Goal: Use online tool/utility: Utilize a website feature to perform a specific function

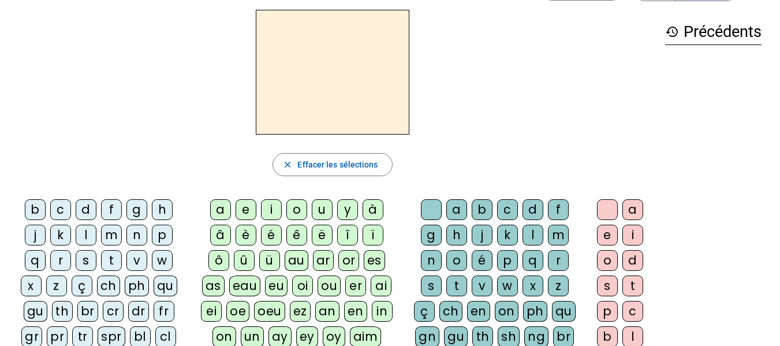
scroll to position [41, 0]
click at [111, 230] on div "m" at bounding box center [111, 235] width 21 height 21
click at [222, 206] on div "a" at bounding box center [220, 209] width 21 height 21
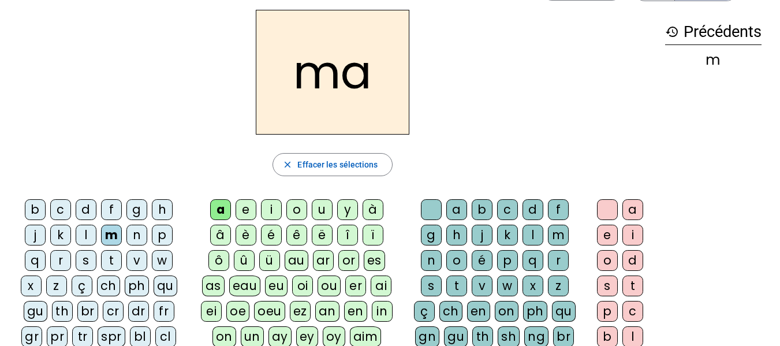
click at [112, 256] on div "t" at bounding box center [111, 260] width 21 height 21
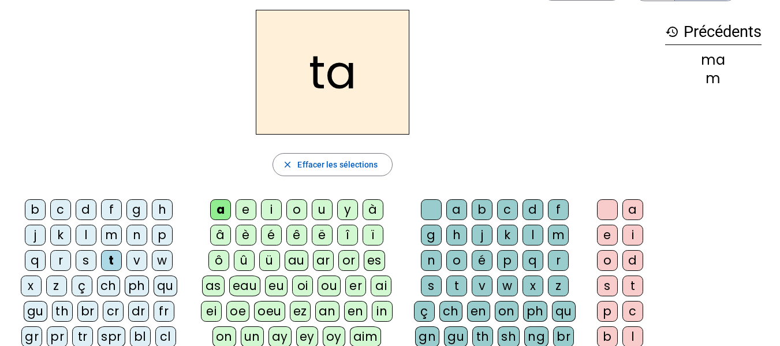
click at [87, 255] on div "s" at bounding box center [86, 260] width 21 height 21
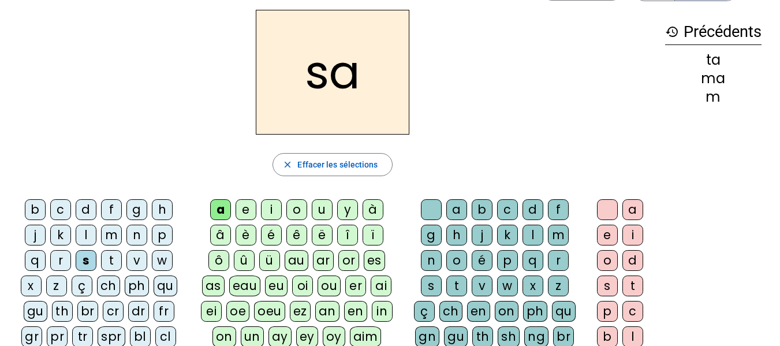
click at [58, 256] on div "r" at bounding box center [60, 260] width 21 height 21
click at [32, 207] on div "b" at bounding box center [35, 209] width 21 height 21
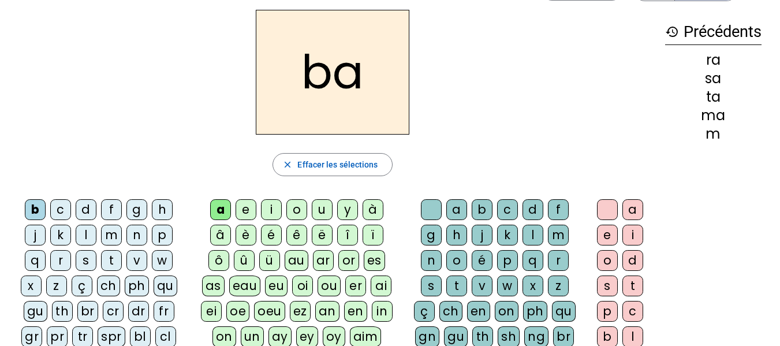
click at [81, 206] on div "d" at bounding box center [86, 209] width 21 height 21
click at [112, 206] on div "f" at bounding box center [111, 209] width 21 height 21
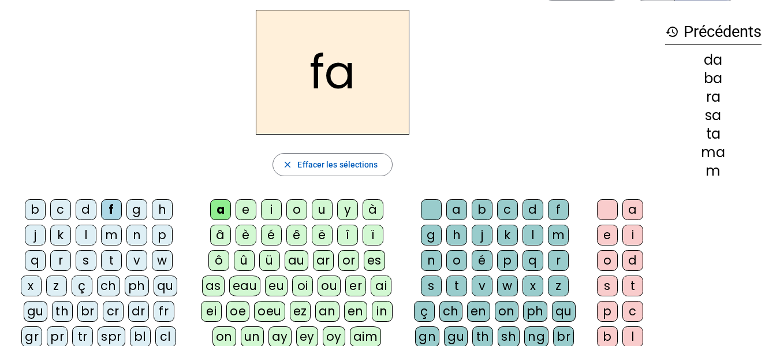
click at [138, 206] on div "g" at bounding box center [137, 209] width 21 height 21
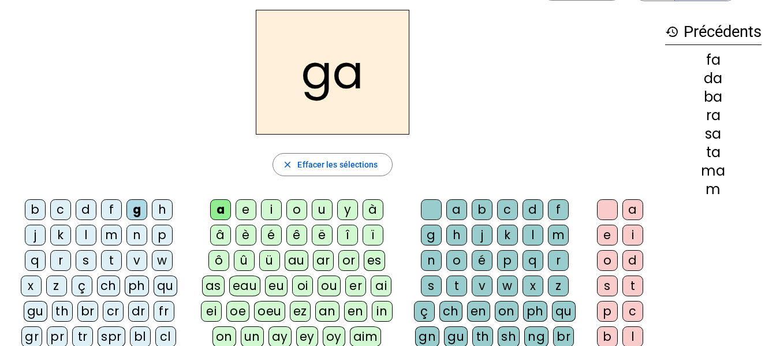
click at [165, 206] on div "h" at bounding box center [162, 209] width 21 height 21
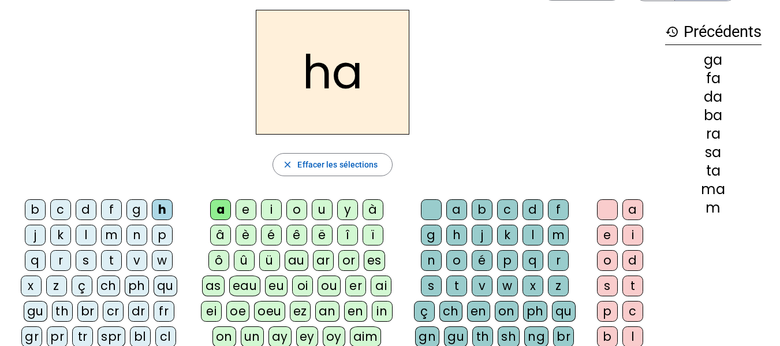
click at [32, 232] on div "j" at bounding box center [35, 235] width 21 height 21
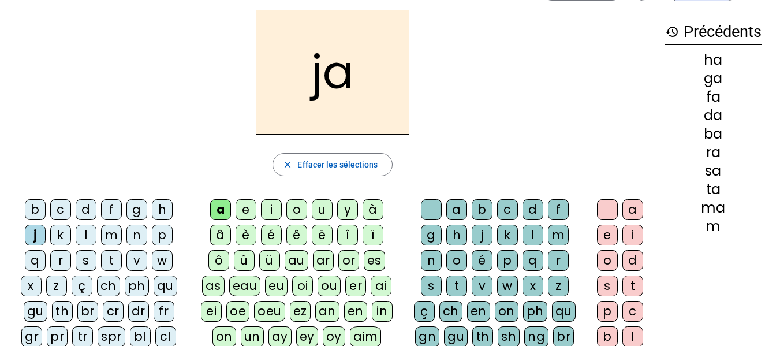
click at [61, 229] on div "k" at bounding box center [60, 235] width 21 height 21
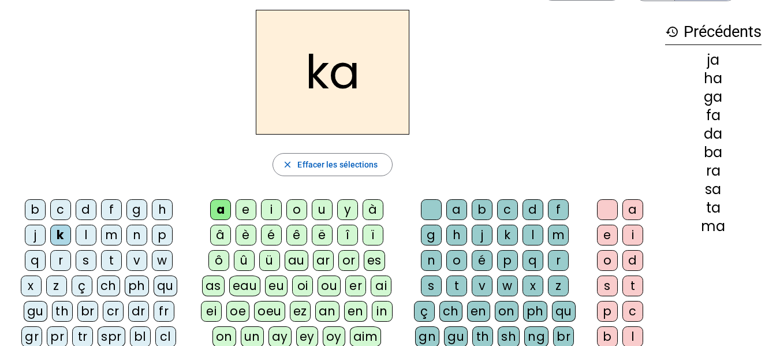
click at [84, 236] on div "l" at bounding box center [86, 235] width 21 height 21
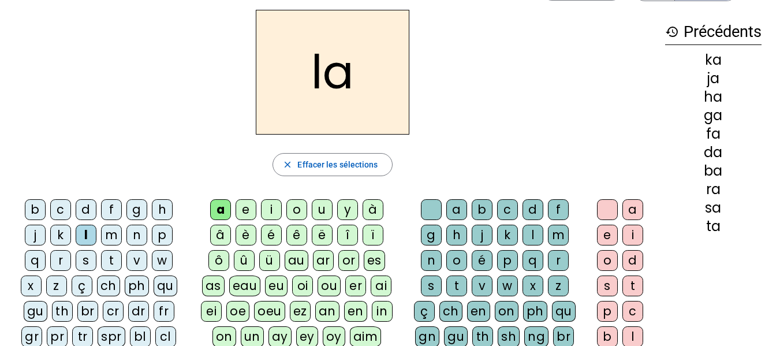
click at [111, 232] on div "m" at bounding box center [111, 235] width 21 height 21
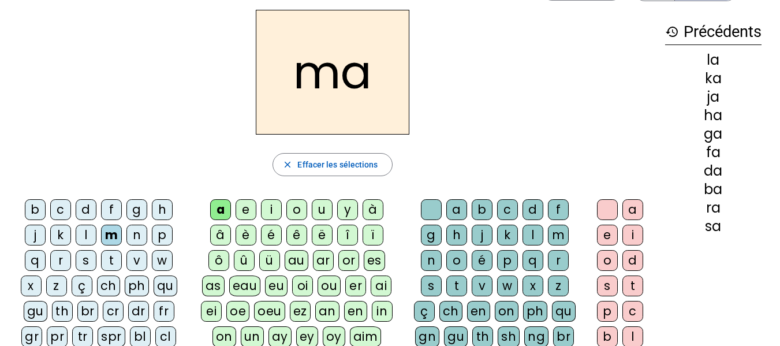
click at [137, 232] on div "n" at bounding box center [137, 235] width 21 height 21
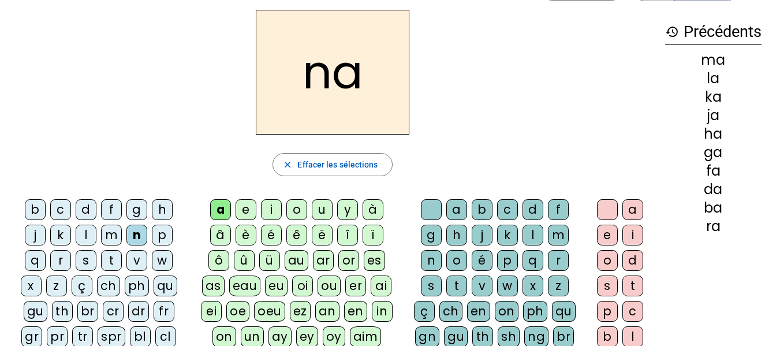
click at [166, 232] on div "p" at bounding box center [162, 235] width 21 height 21
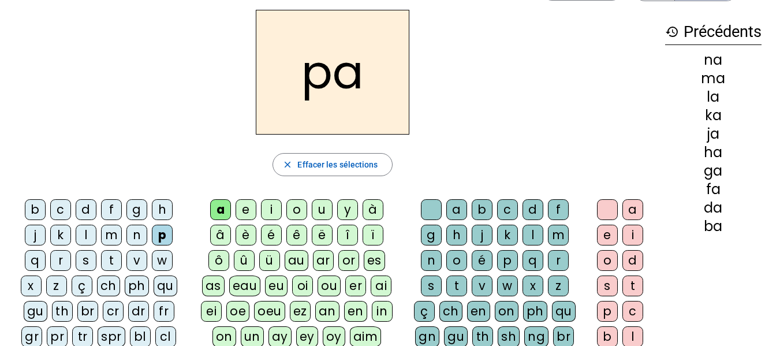
click at [249, 209] on div "e" at bounding box center [246, 209] width 21 height 21
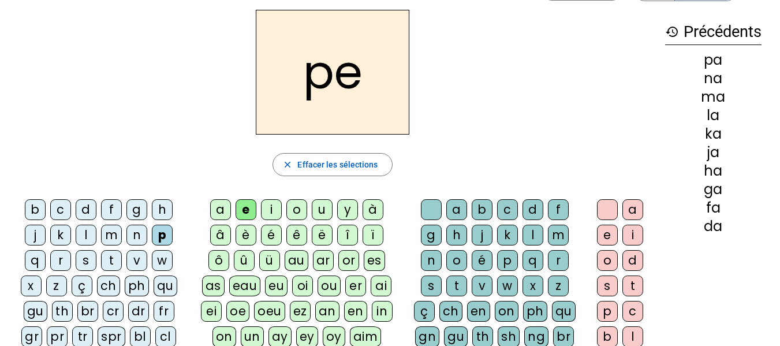
click at [139, 233] on div "n" at bounding box center [137, 235] width 21 height 21
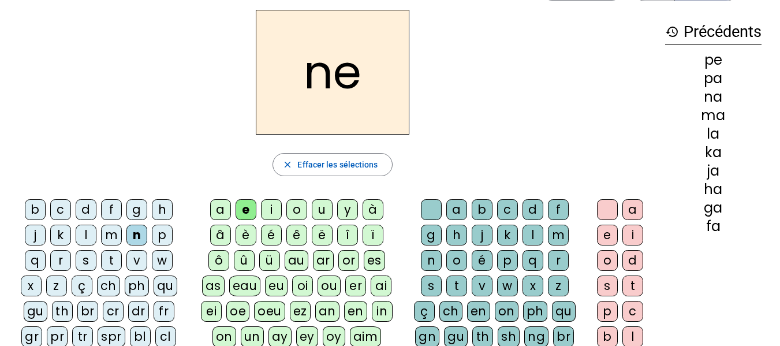
click at [107, 230] on div "m" at bounding box center [111, 235] width 21 height 21
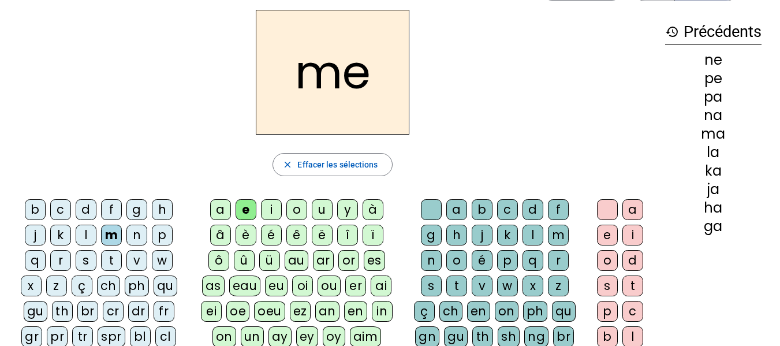
click at [85, 230] on div "l" at bounding box center [86, 235] width 21 height 21
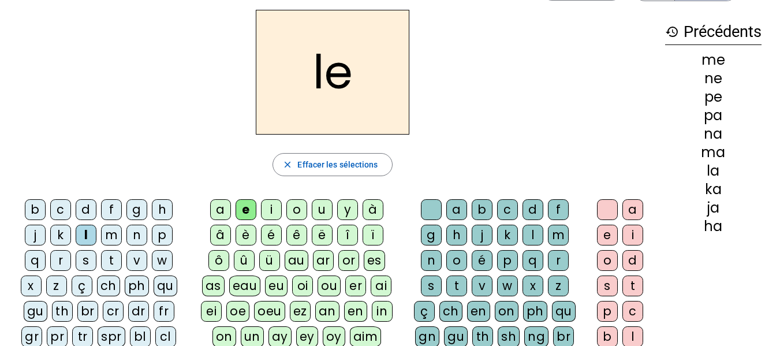
click at [61, 233] on div "k" at bounding box center [60, 235] width 21 height 21
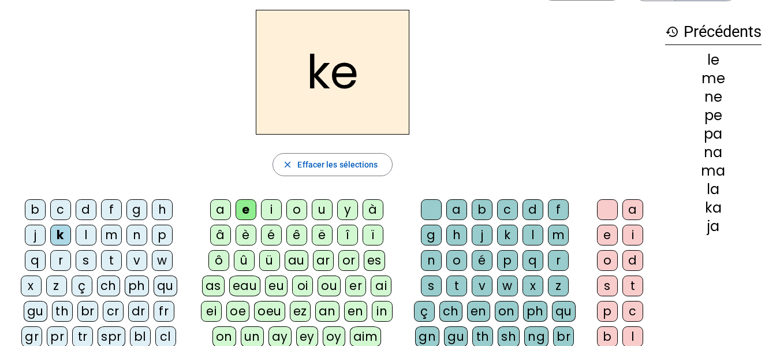
click at [31, 233] on div "j" at bounding box center [35, 235] width 21 height 21
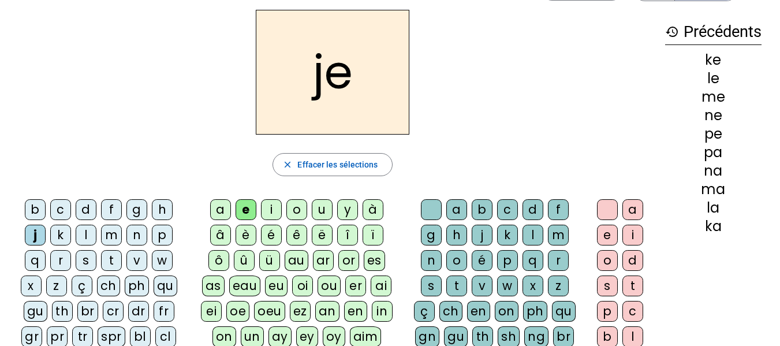
click at [161, 210] on div "h" at bounding box center [162, 209] width 21 height 21
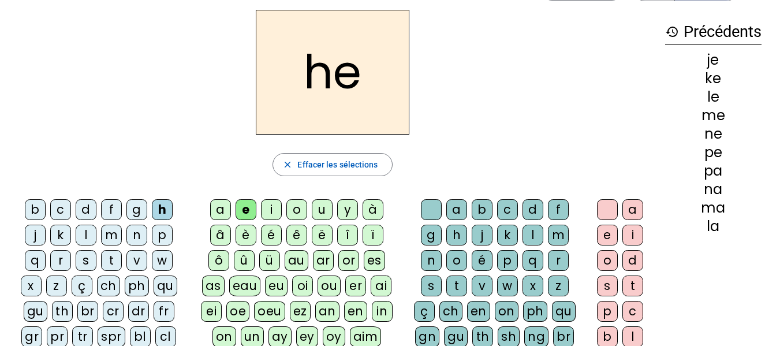
click at [135, 210] on div "g" at bounding box center [137, 209] width 21 height 21
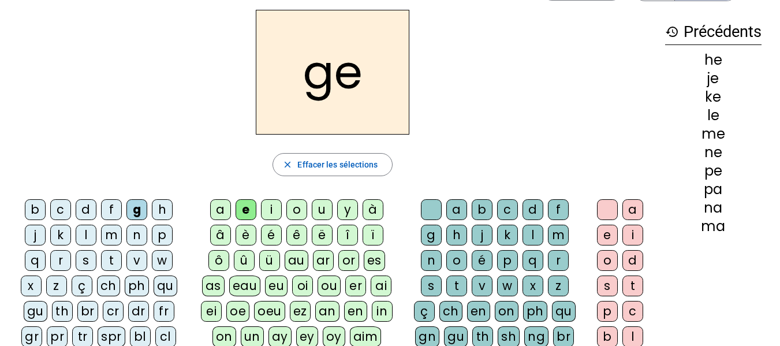
click at [116, 206] on div "f" at bounding box center [111, 209] width 21 height 21
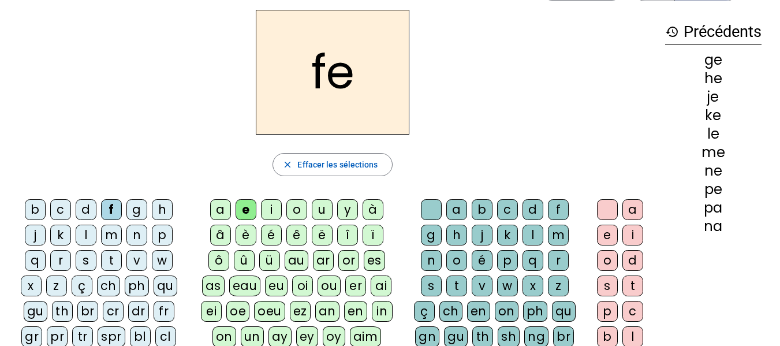
click at [85, 209] on div "d" at bounding box center [86, 209] width 21 height 21
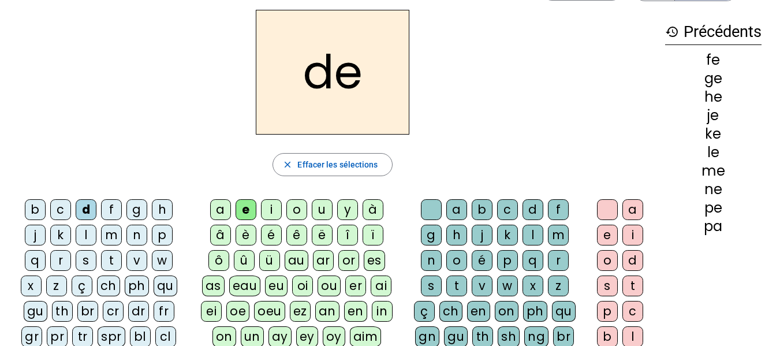
click at [61, 209] on div "c" at bounding box center [60, 209] width 21 height 21
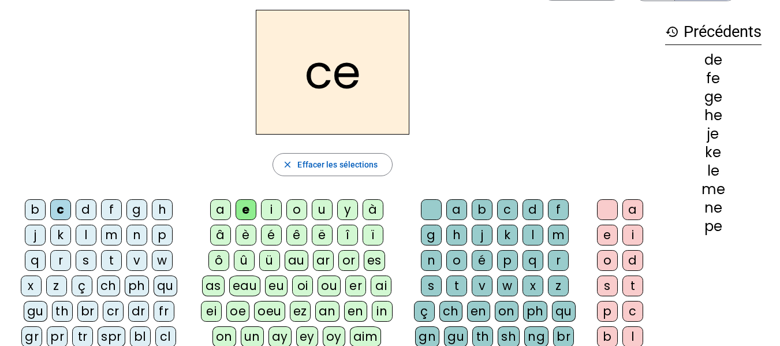
click at [35, 209] on div "b" at bounding box center [35, 209] width 21 height 21
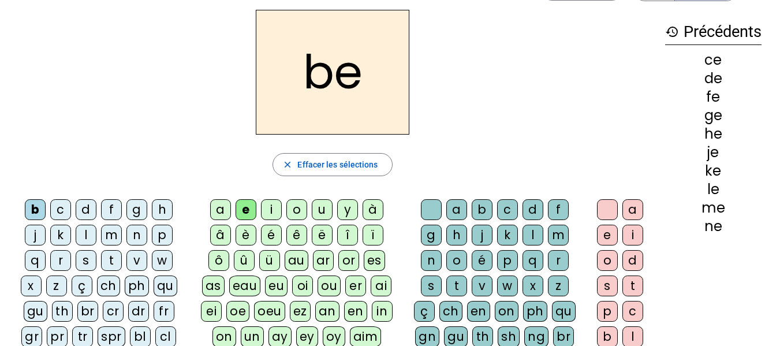
click at [295, 207] on div "o" at bounding box center [297, 209] width 21 height 21
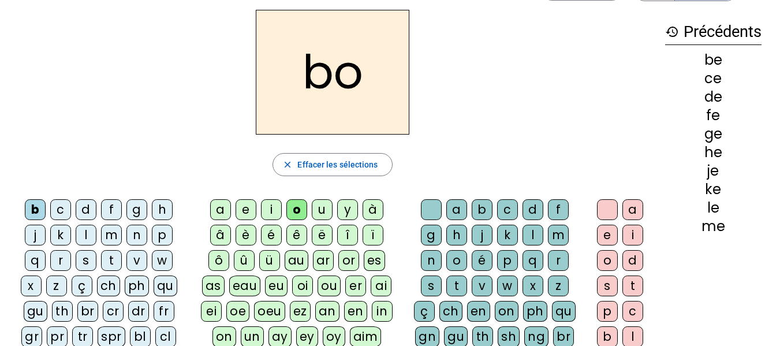
click at [62, 207] on div "c" at bounding box center [60, 209] width 21 height 21
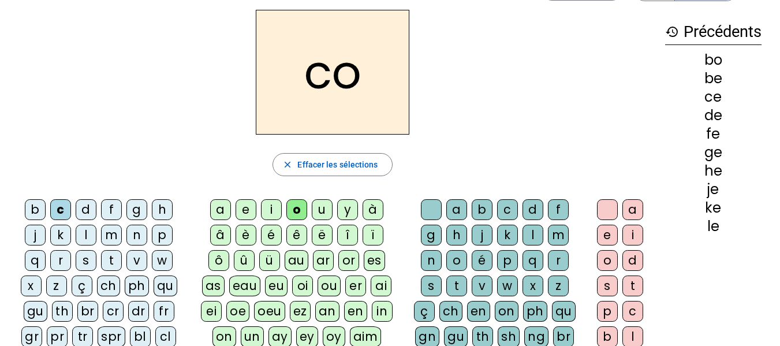
click at [85, 207] on div "d" at bounding box center [86, 209] width 21 height 21
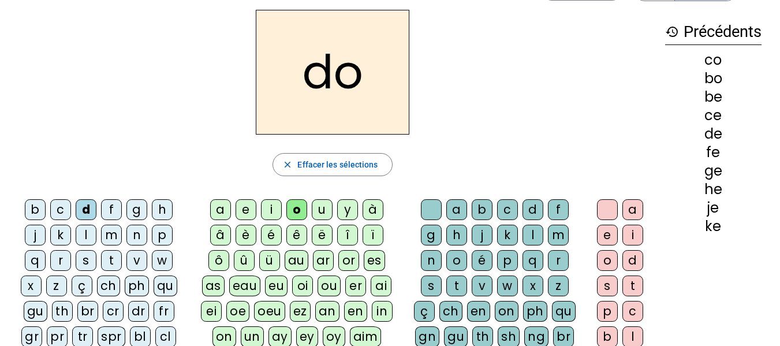
click at [111, 207] on div "f" at bounding box center [111, 209] width 21 height 21
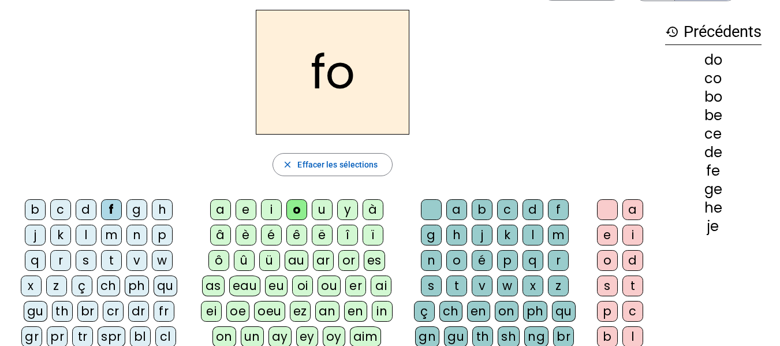
click at [137, 206] on div "g" at bounding box center [137, 209] width 21 height 21
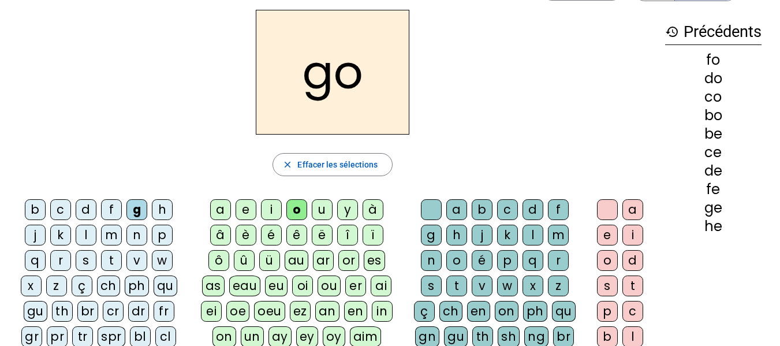
click at [166, 210] on div "h" at bounding box center [162, 209] width 21 height 21
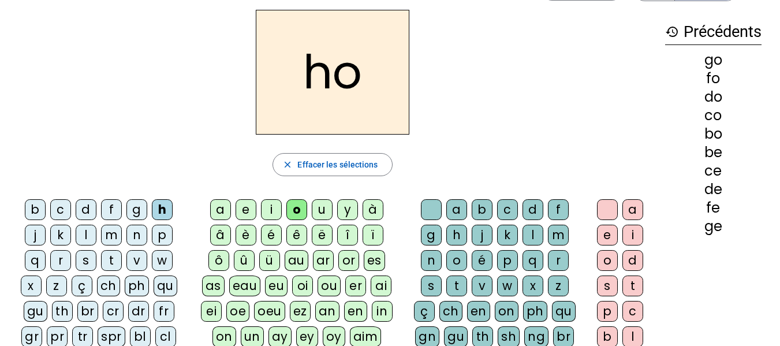
click at [34, 236] on div "j" at bounding box center [35, 235] width 21 height 21
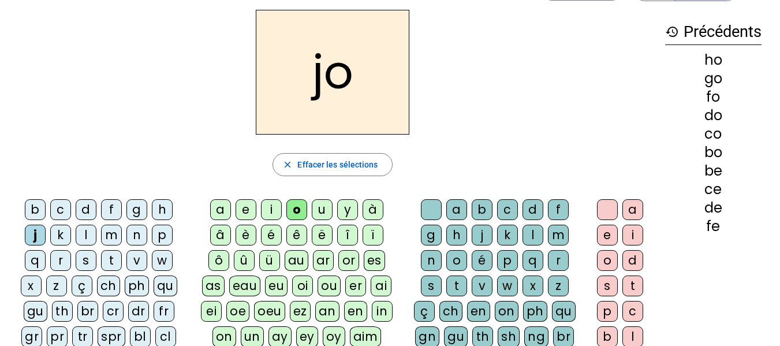
click at [60, 229] on div "k" at bounding box center [60, 235] width 21 height 21
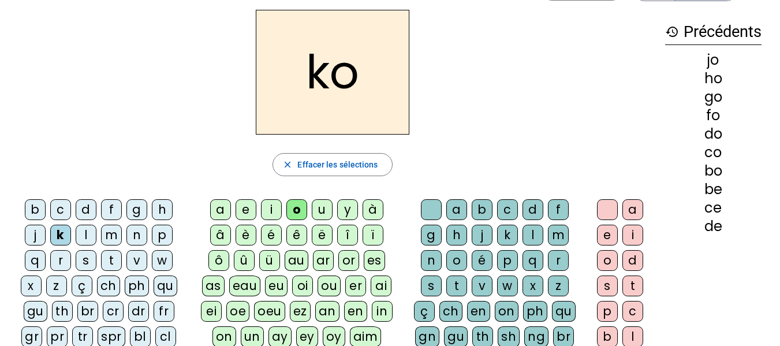
click at [84, 228] on div "l" at bounding box center [86, 235] width 21 height 21
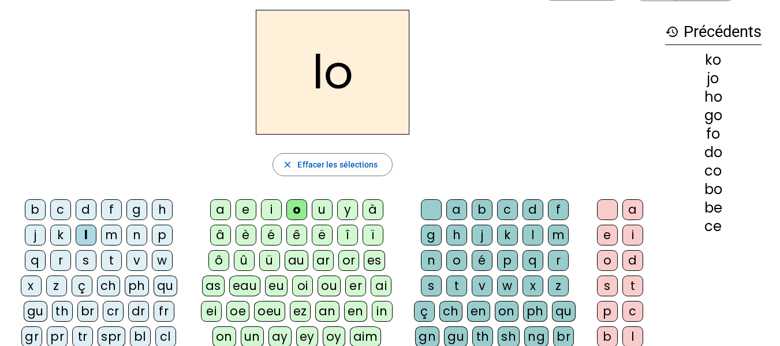
click at [111, 233] on div "m" at bounding box center [111, 235] width 21 height 21
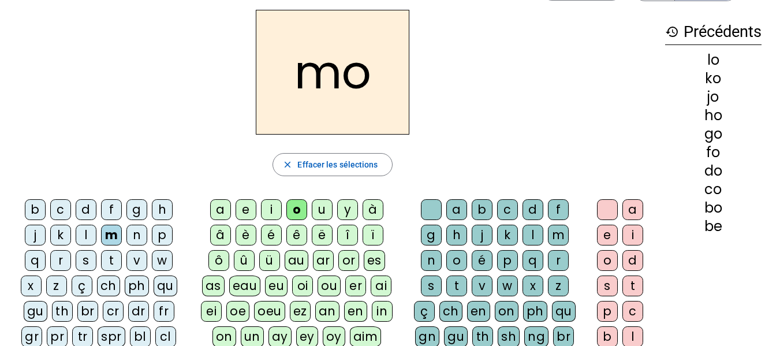
click at [135, 234] on div "n" at bounding box center [137, 235] width 21 height 21
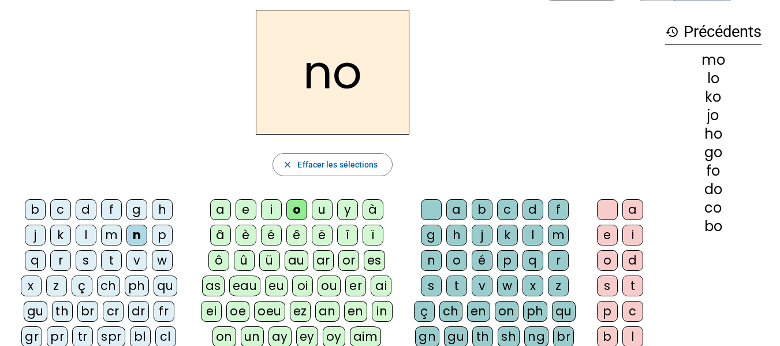
click at [163, 236] on div "p" at bounding box center [162, 235] width 21 height 21
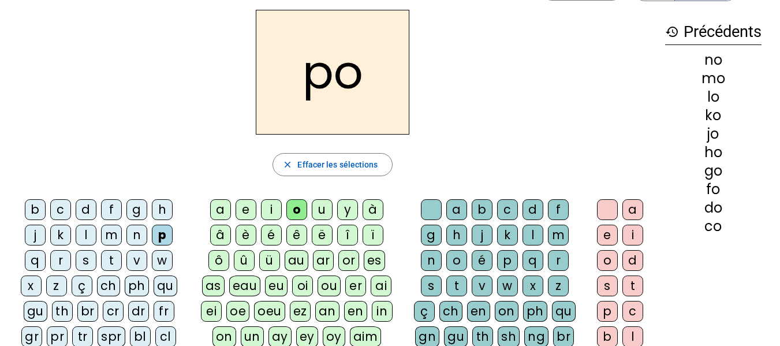
click at [60, 255] on div "r" at bounding box center [60, 260] width 21 height 21
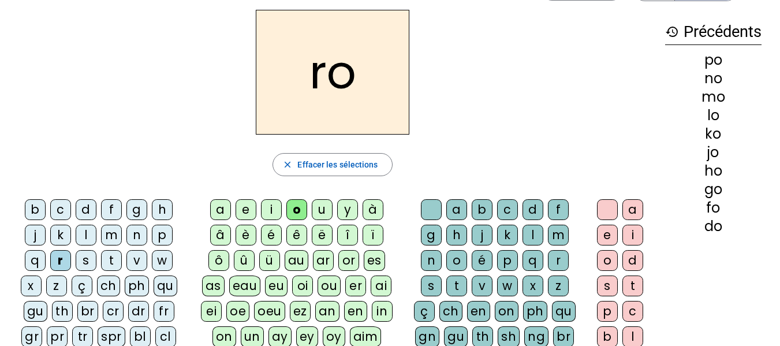
click at [87, 254] on div "s" at bounding box center [86, 260] width 21 height 21
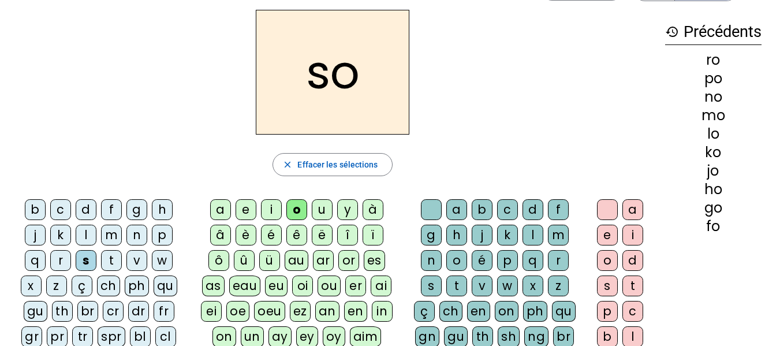
click at [111, 254] on div "t" at bounding box center [111, 260] width 21 height 21
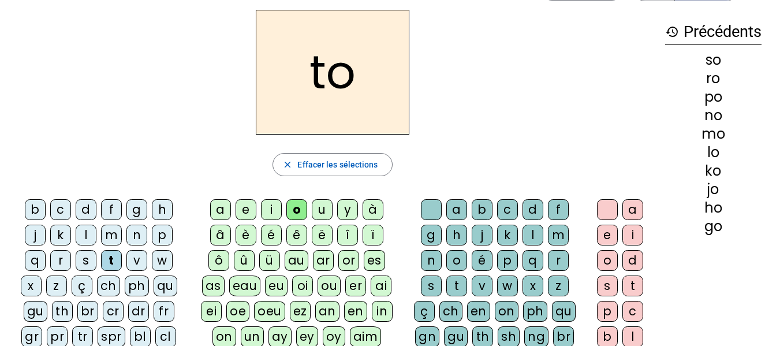
click at [138, 258] on div "v" at bounding box center [137, 260] width 21 height 21
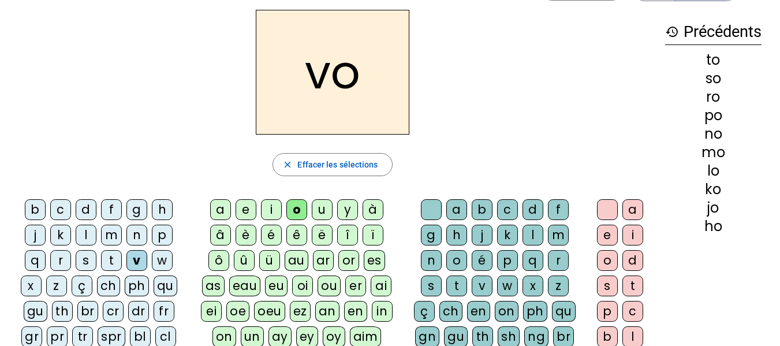
click at [107, 280] on div "ch" at bounding box center [108, 286] width 23 height 21
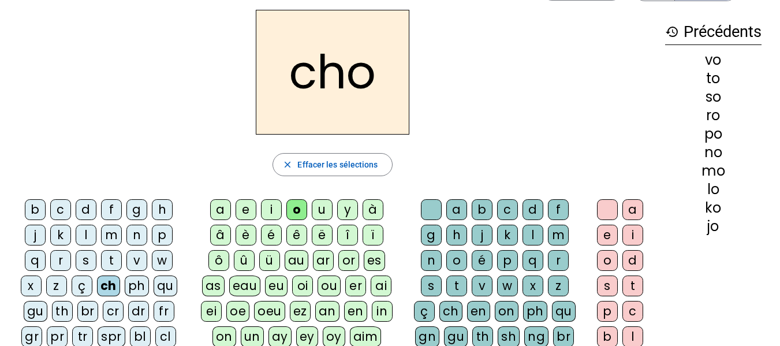
click at [90, 306] on div "br" at bounding box center [87, 311] width 21 height 21
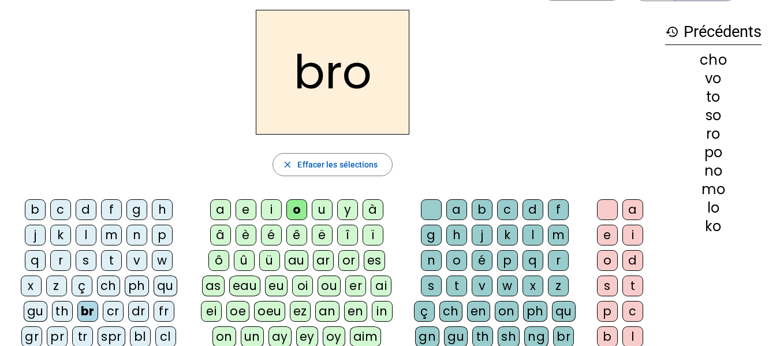
click at [31, 329] on div "gr" at bounding box center [31, 336] width 21 height 21
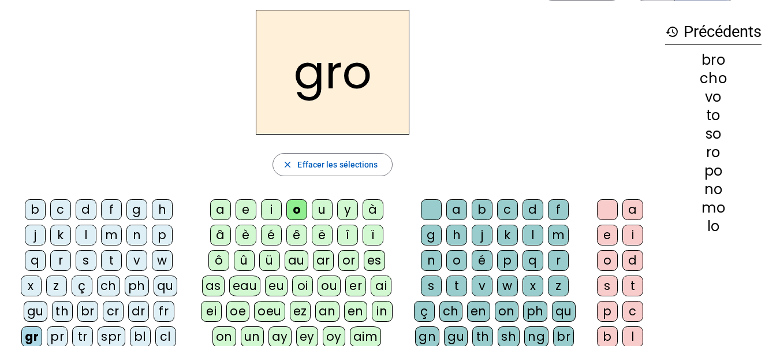
click at [135, 307] on div "dr" at bounding box center [138, 311] width 21 height 21
click at [159, 307] on div "fr" at bounding box center [164, 311] width 21 height 21
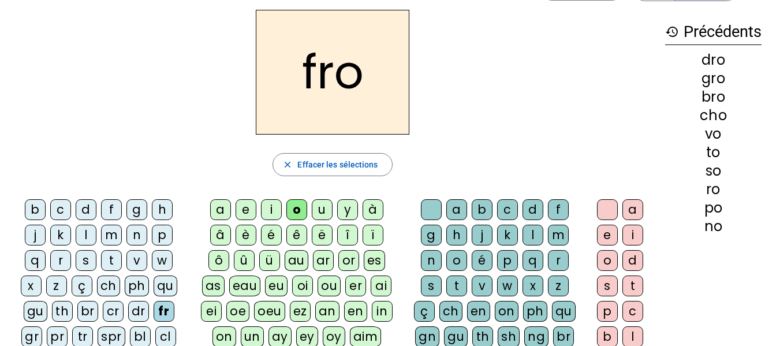
click at [324, 207] on div "u" at bounding box center [322, 209] width 21 height 21
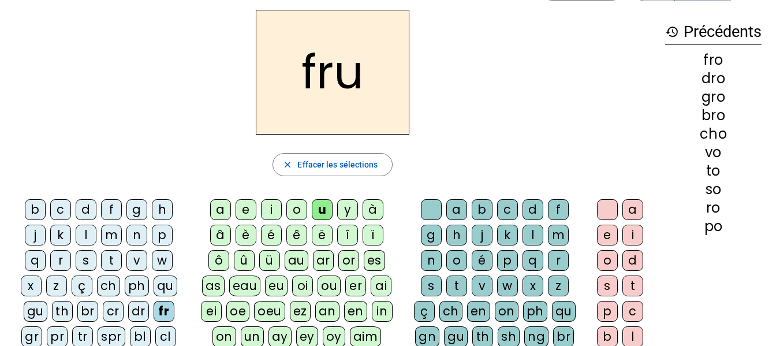
click at [110, 283] on div "ch" at bounding box center [108, 286] width 23 height 21
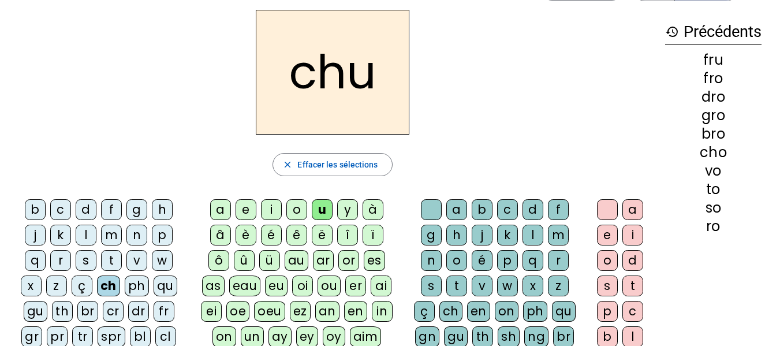
click at [457, 284] on div "t" at bounding box center [457, 286] width 21 height 21
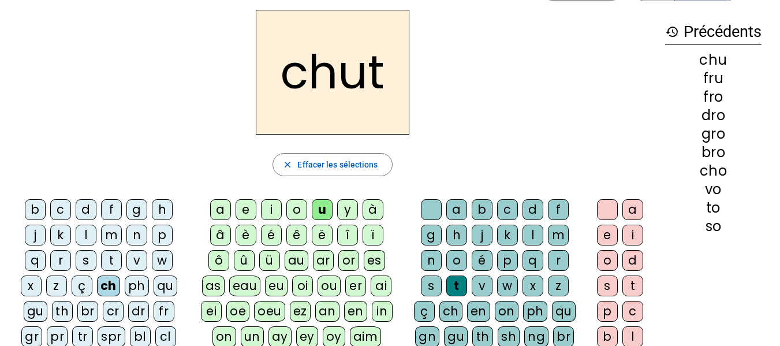
click at [597, 234] on div "e" at bounding box center [607, 235] width 21 height 21
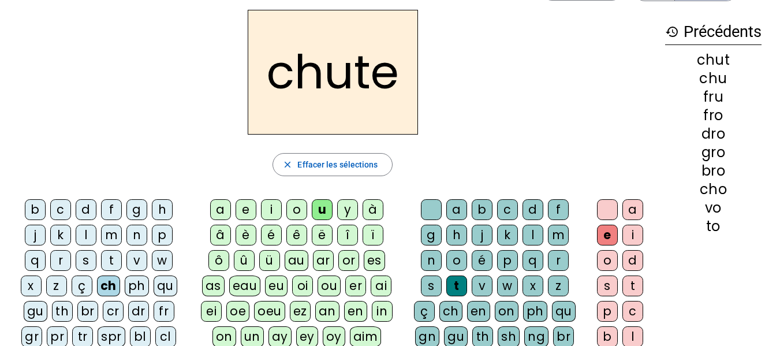
click at [597, 231] on div "e" at bounding box center [607, 235] width 21 height 21
click at [389, 77] on h2 "chute" at bounding box center [333, 72] width 170 height 125
click at [597, 258] on div "o" at bounding box center [607, 260] width 21 height 21
click at [597, 206] on div "a" at bounding box center [633, 209] width 21 height 21
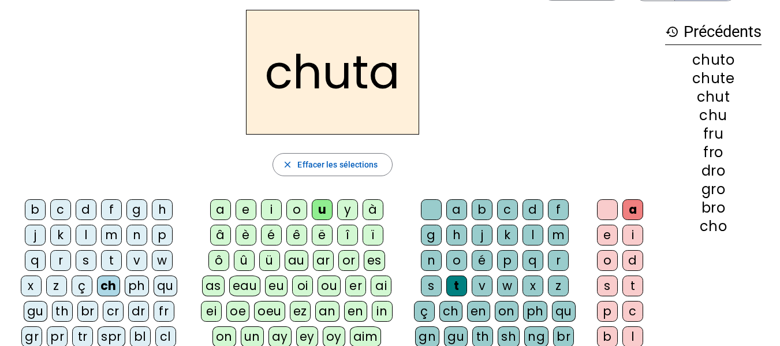
click at [597, 231] on div "i" at bounding box center [633, 235] width 21 height 21
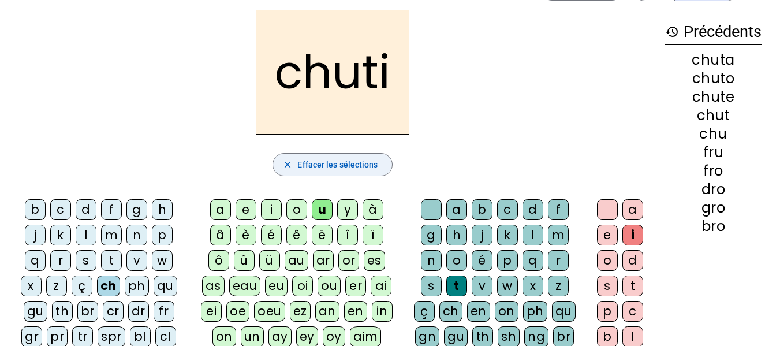
click at [363, 165] on span "Effacer les sélections" at bounding box center [338, 165] width 80 height 14
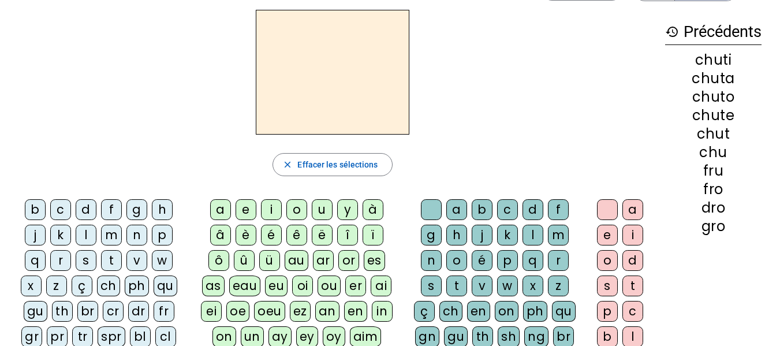
click at [90, 307] on div "br" at bounding box center [87, 311] width 21 height 21
click at [296, 209] on div "o" at bounding box center [297, 209] width 21 height 21
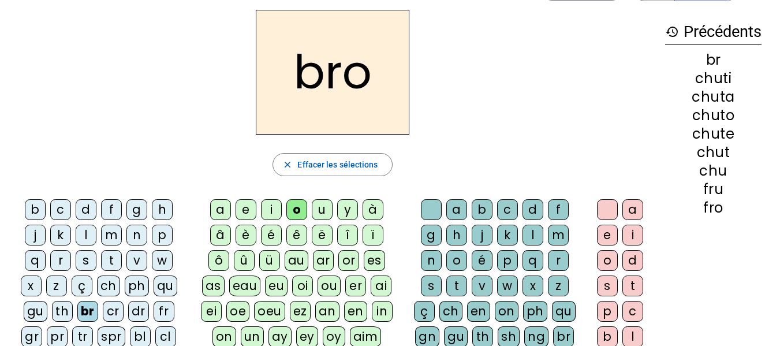
click at [452, 311] on div "ch" at bounding box center [451, 311] width 23 height 21
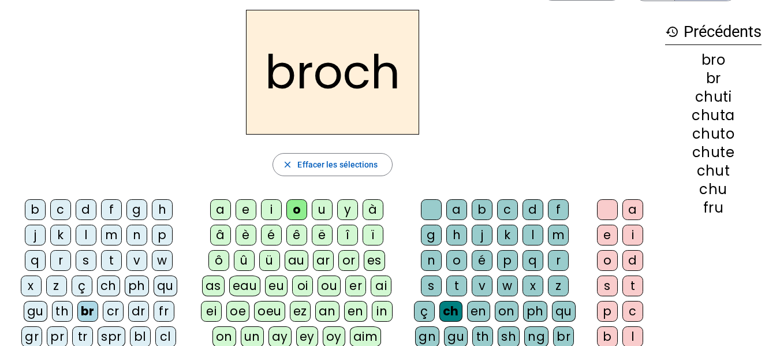
click at [597, 230] on div "e" at bounding box center [607, 235] width 21 height 21
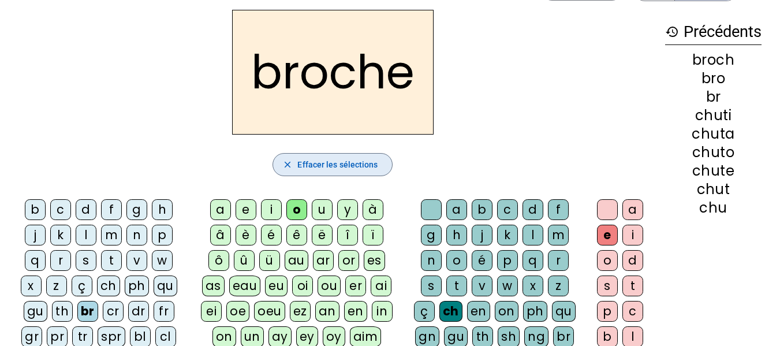
click at [362, 164] on span "Effacer les sélections" at bounding box center [338, 165] width 80 height 14
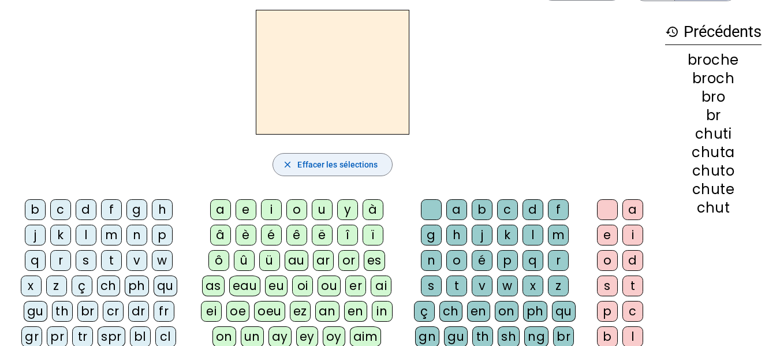
click at [116, 310] on div "cr" at bounding box center [113, 311] width 21 height 21
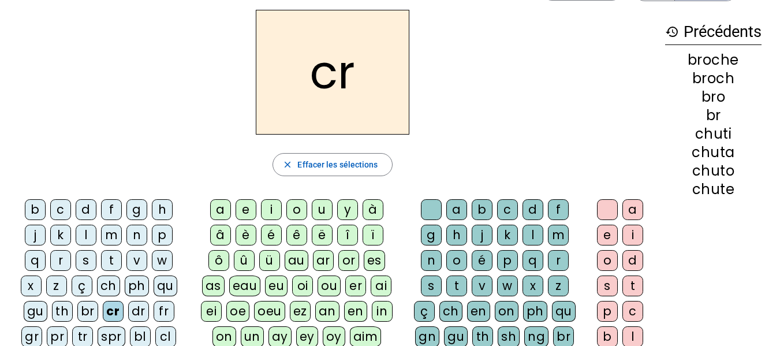
click at [221, 207] on div "a" at bounding box center [220, 209] width 21 height 21
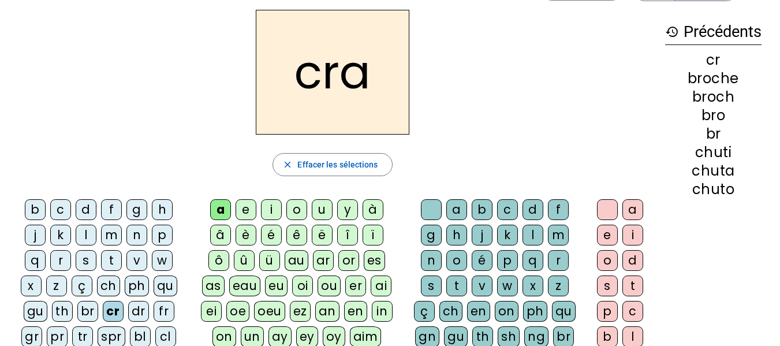
click at [554, 232] on div "m" at bounding box center [558, 235] width 21 height 21
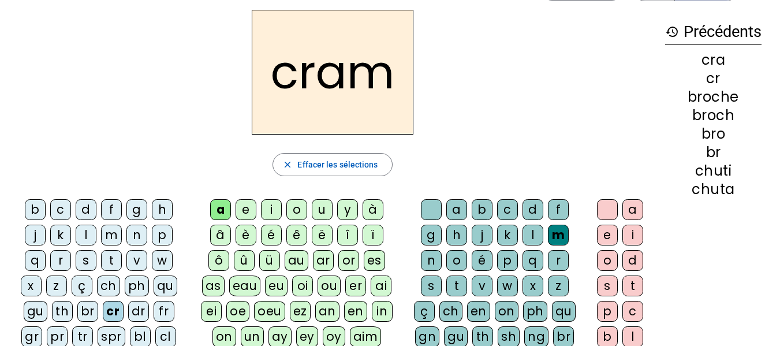
click at [597, 233] on div "e" at bounding box center [607, 235] width 21 height 21
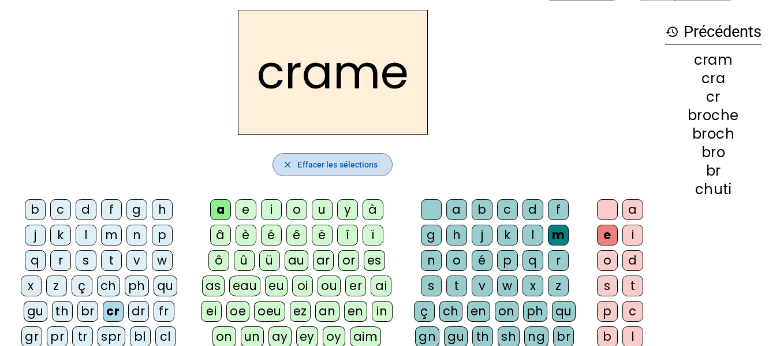
click at [354, 165] on span "Effacer les sélections" at bounding box center [338, 165] width 80 height 14
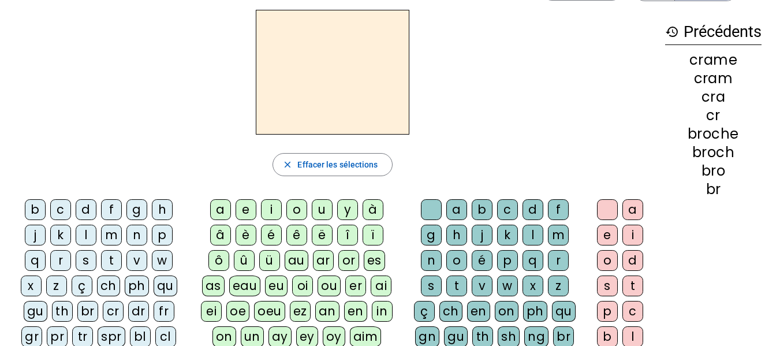
click at [90, 304] on div "br" at bounding box center [87, 311] width 21 height 21
click at [330, 284] on div "ou" at bounding box center [329, 286] width 23 height 21
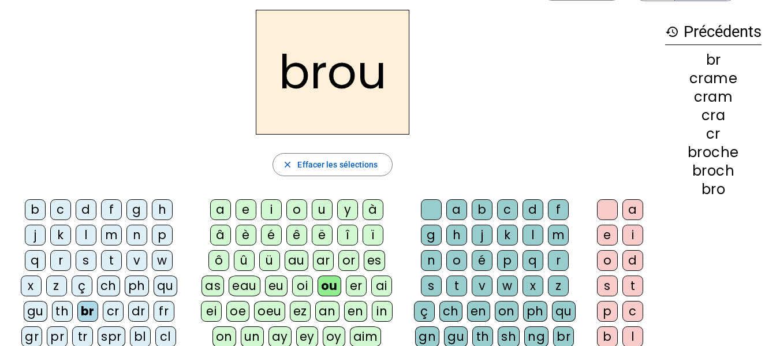
click at [457, 284] on div "t" at bounding box center [457, 286] width 21 height 21
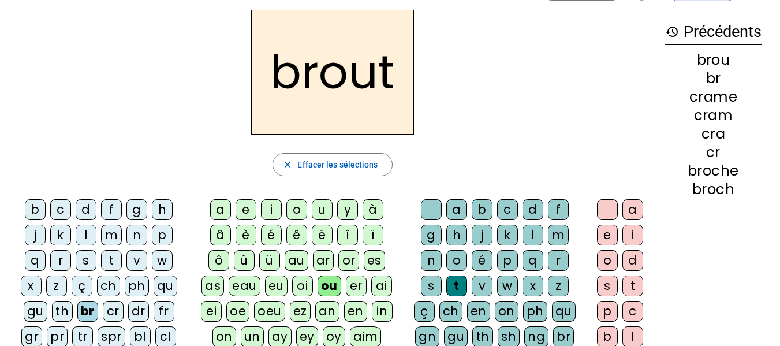
click at [597, 233] on div "e" at bounding box center [607, 235] width 21 height 21
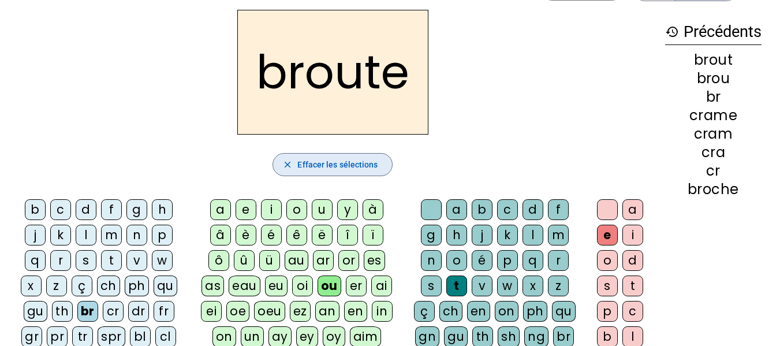
click at [374, 161] on span "Effacer les sélections" at bounding box center [338, 165] width 80 height 14
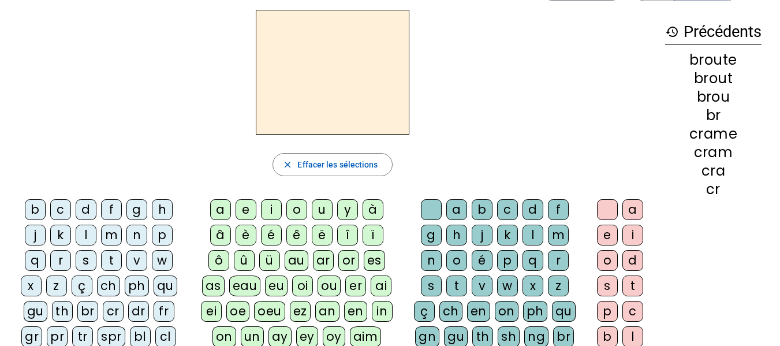
click at [140, 329] on div "bl" at bounding box center [140, 336] width 21 height 21
click at [296, 259] on div "au" at bounding box center [297, 260] width 24 height 21
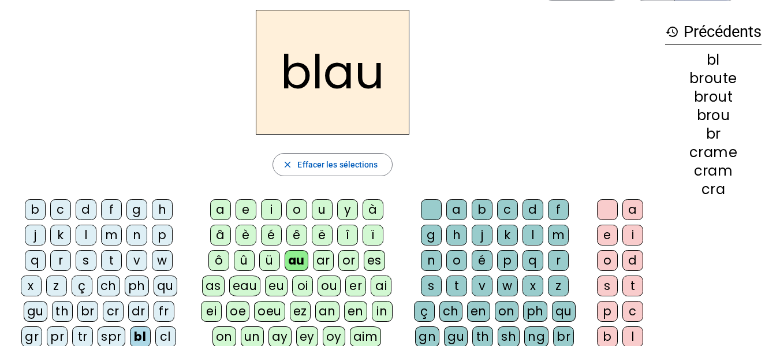
click at [451, 314] on div "ch" at bounding box center [451, 311] width 23 height 21
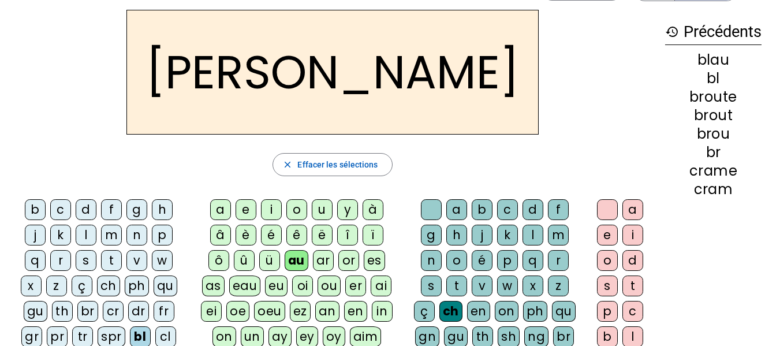
click at [597, 230] on div "i" at bounding box center [633, 235] width 21 height 21
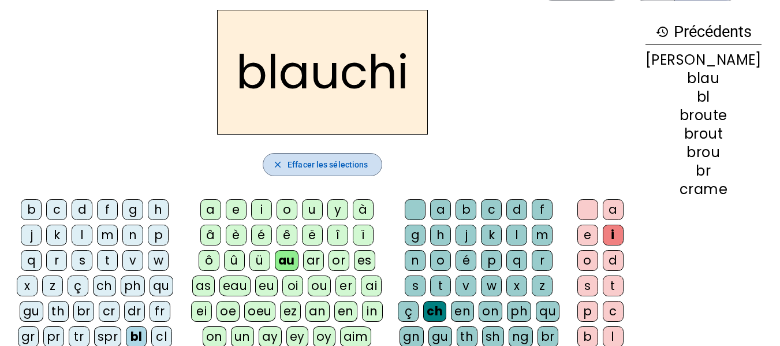
click at [346, 164] on span "Effacer les sélections" at bounding box center [328, 165] width 80 height 14
